Goal: Task Accomplishment & Management: Manage account settings

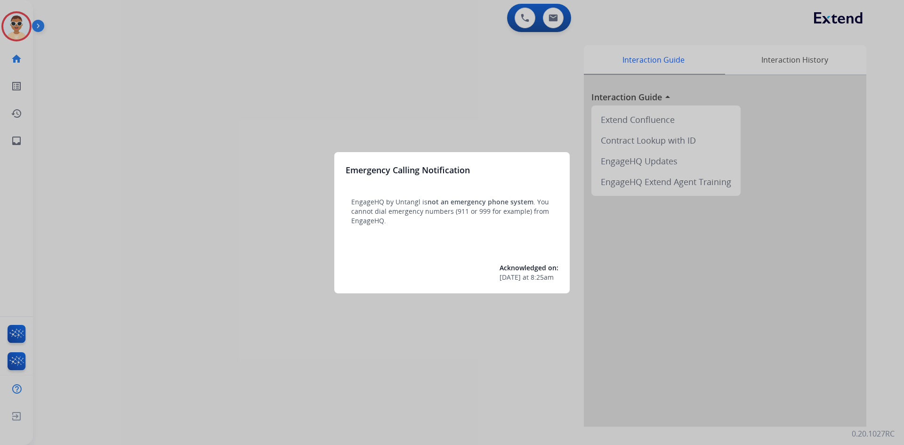
click at [20, 144] on div at bounding box center [452, 222] width 904 height 445
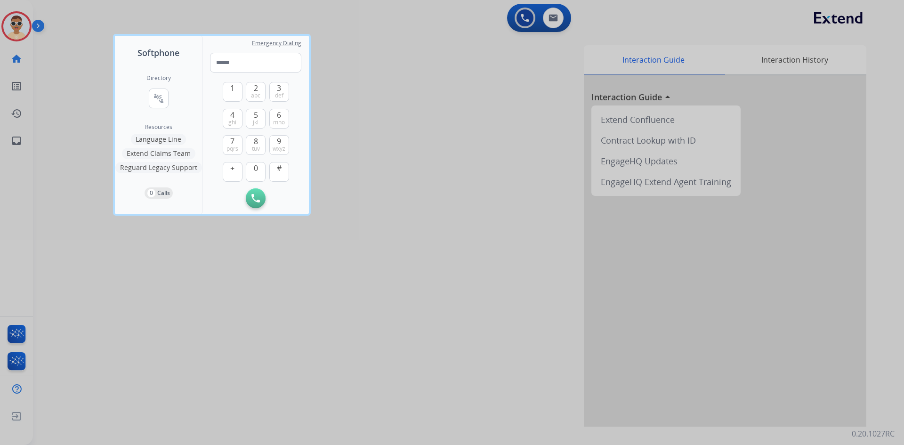
click at [20, 144] on div at bounding box center [452, 222] width 904 height 445
click at [20, 144] on mat-icon "inbox" at bounding box center [16, 140] width 11 height 11
select select "**********"
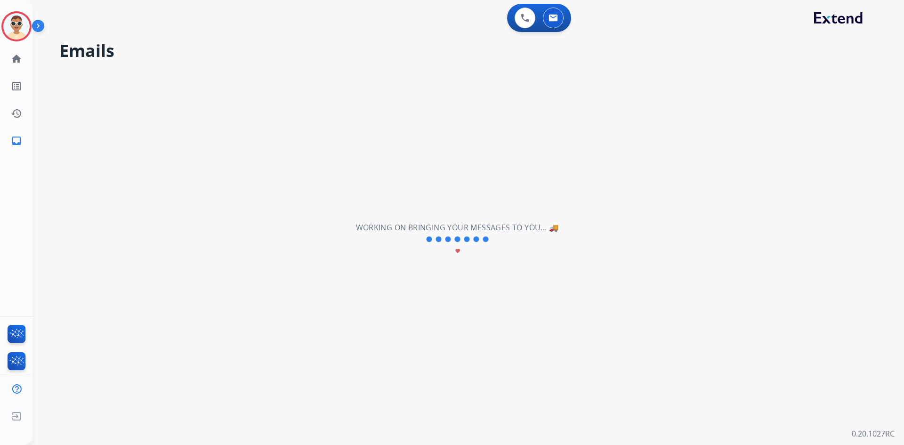
click at [47, 25] on img at bounding box center [40, 28] width 16 height 18
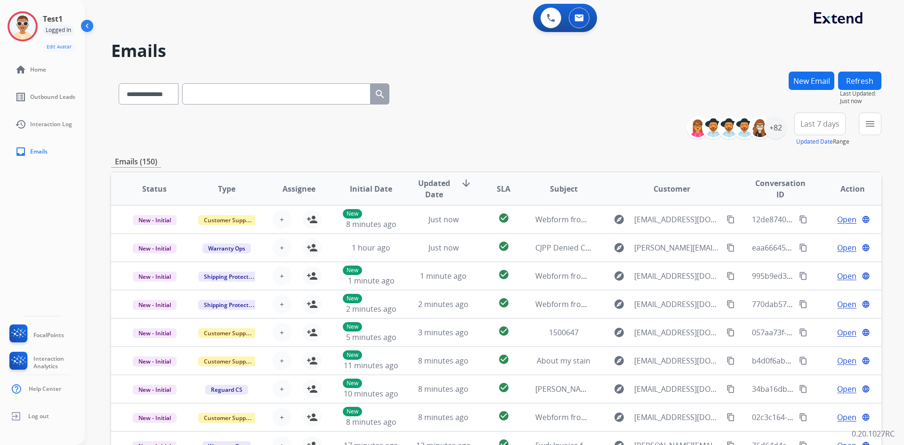
click at [542, 164] on div "Emails (150)" at bounding box center [496, 162] width 770 height 12
click at [467, 137] on div "**********" at bounding box center [496, 129] width 770 height 34
click at [857, 79] on button "Refresh" at bounding box center [859, 81] width 43 height 18
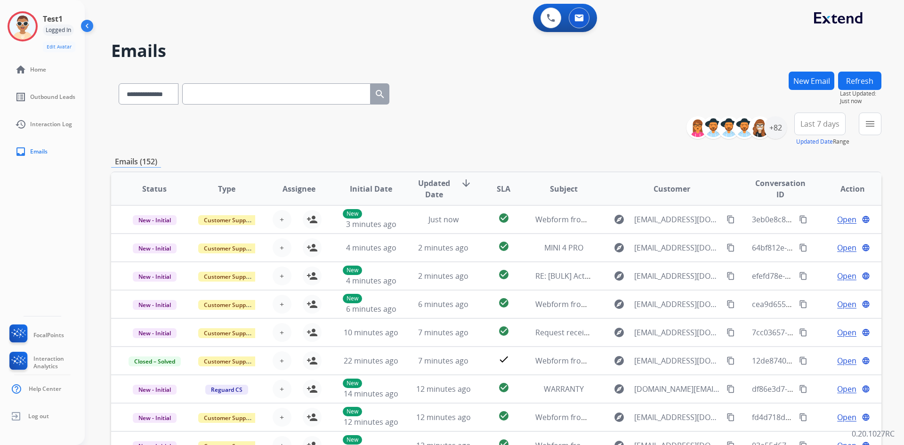
click at [93, 26] on img at bounding box center [88, 28] width 18 height 18
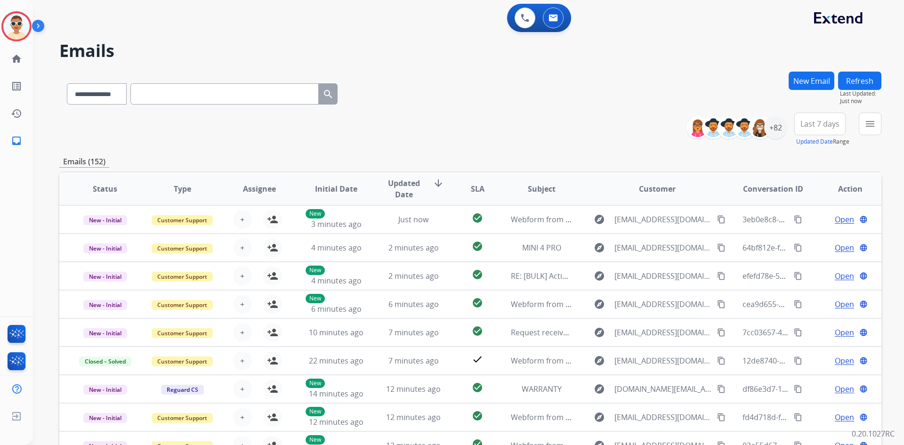
click at [43, 30] on img at bounding box center [40, 28] width 16 height 18
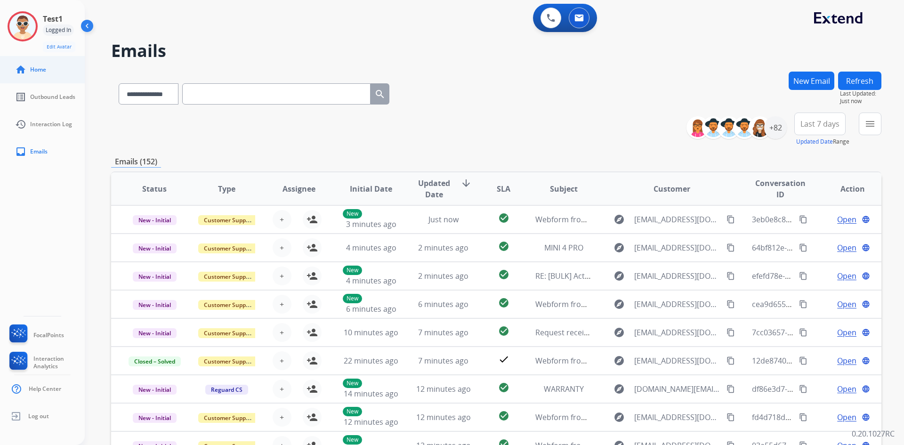
click at [27, 71] on link "home Home" at bounding box center [50, 69] width 85 height 26
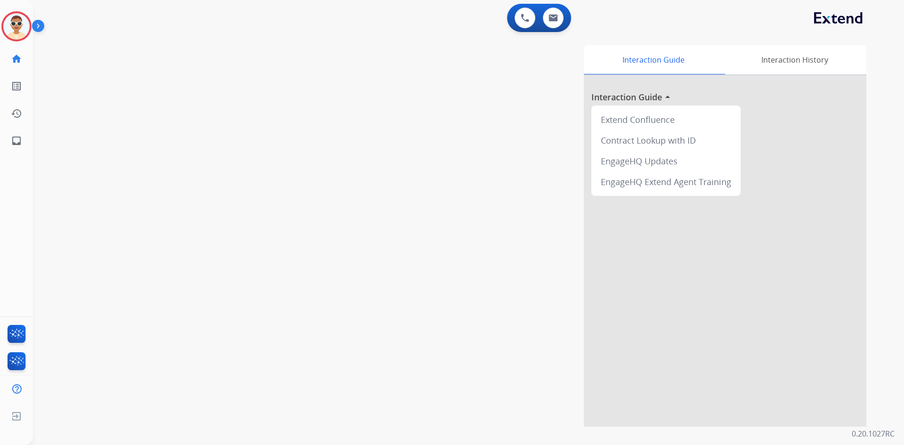
click at [39, 24] on img at bounding box center [40, 28] width 16 height 18
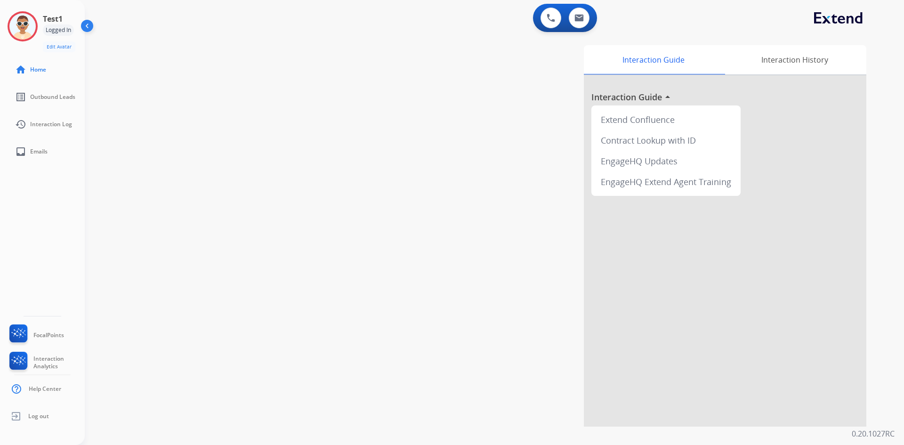
click at [88, 27] on img at bounding box center [88, 28] width 18 height 18
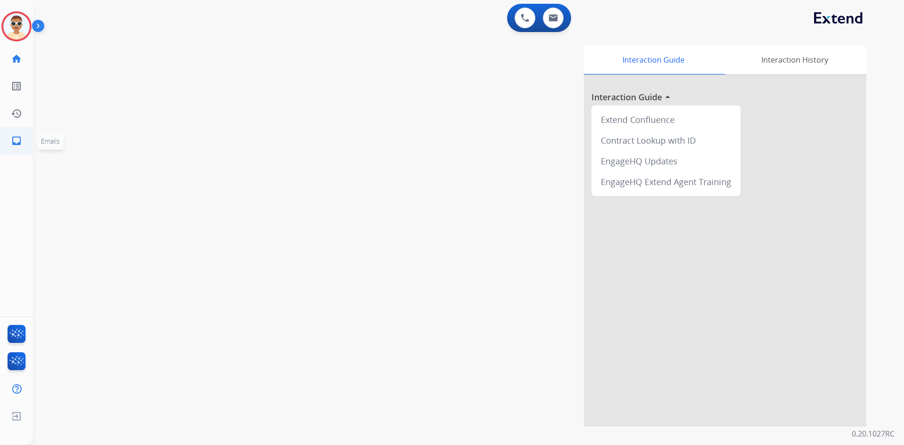
click at [19, 142] on mat-icon "inbox" at bounding box center [16, 140] width 11 height 11
select select "**********"
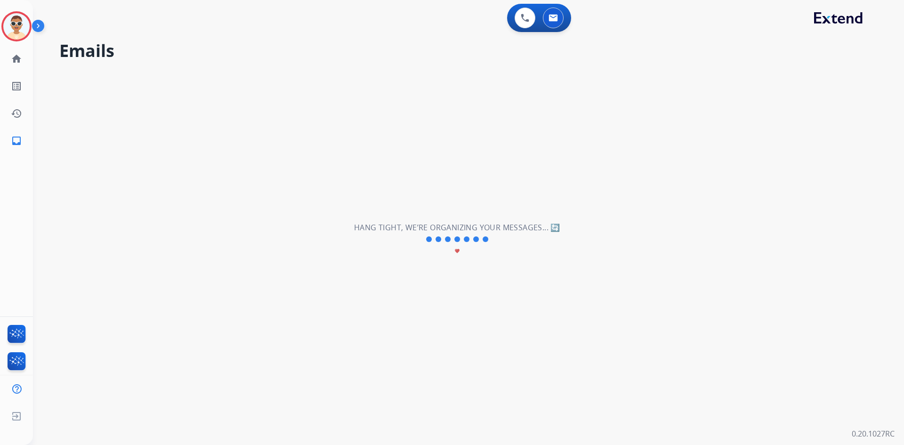
click at [40, 28] on img at bounding box center [40, 28] width 16 height 18
